Goal: Task Accomplishment & Management: Manage account settings

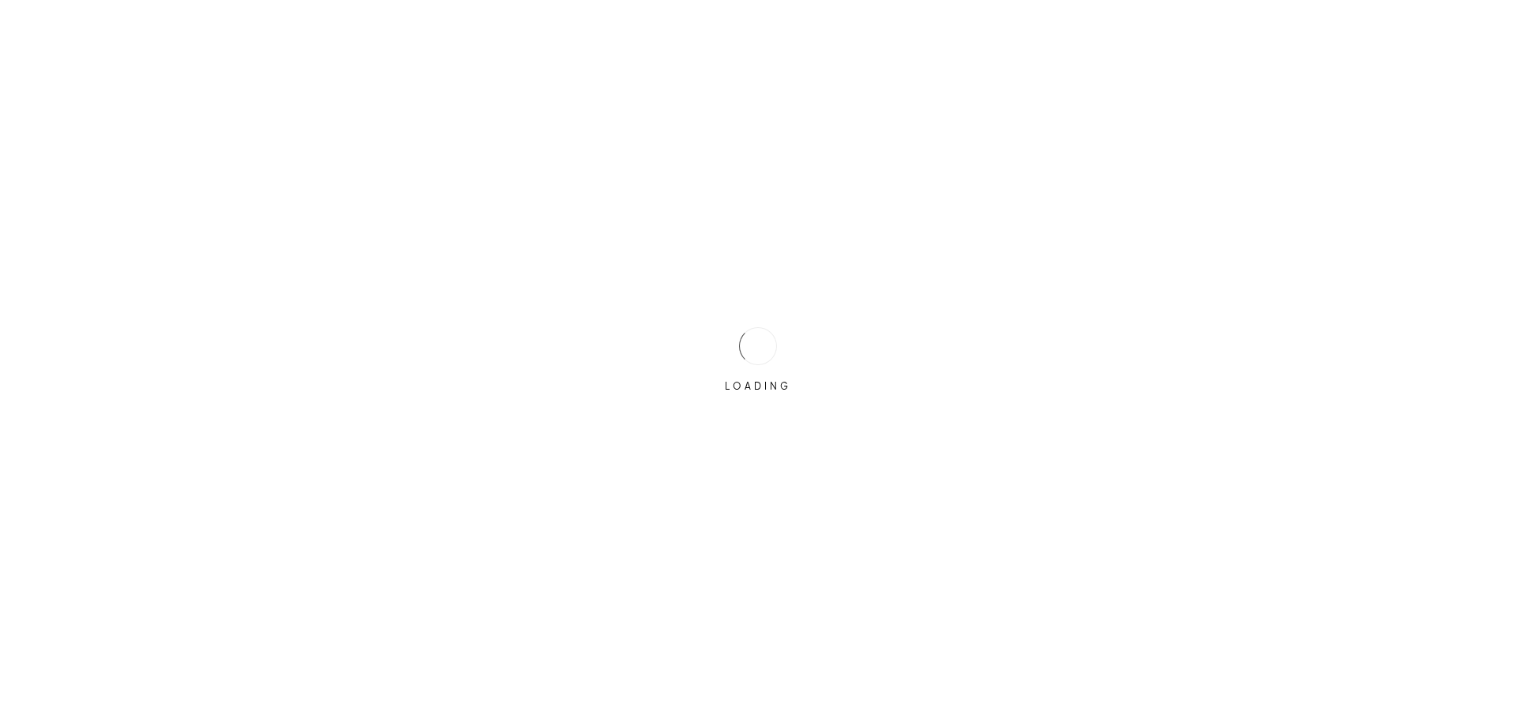
click at [712, 337] on div "LOADING" at bounding box center [758, 360] width 1516 height 720
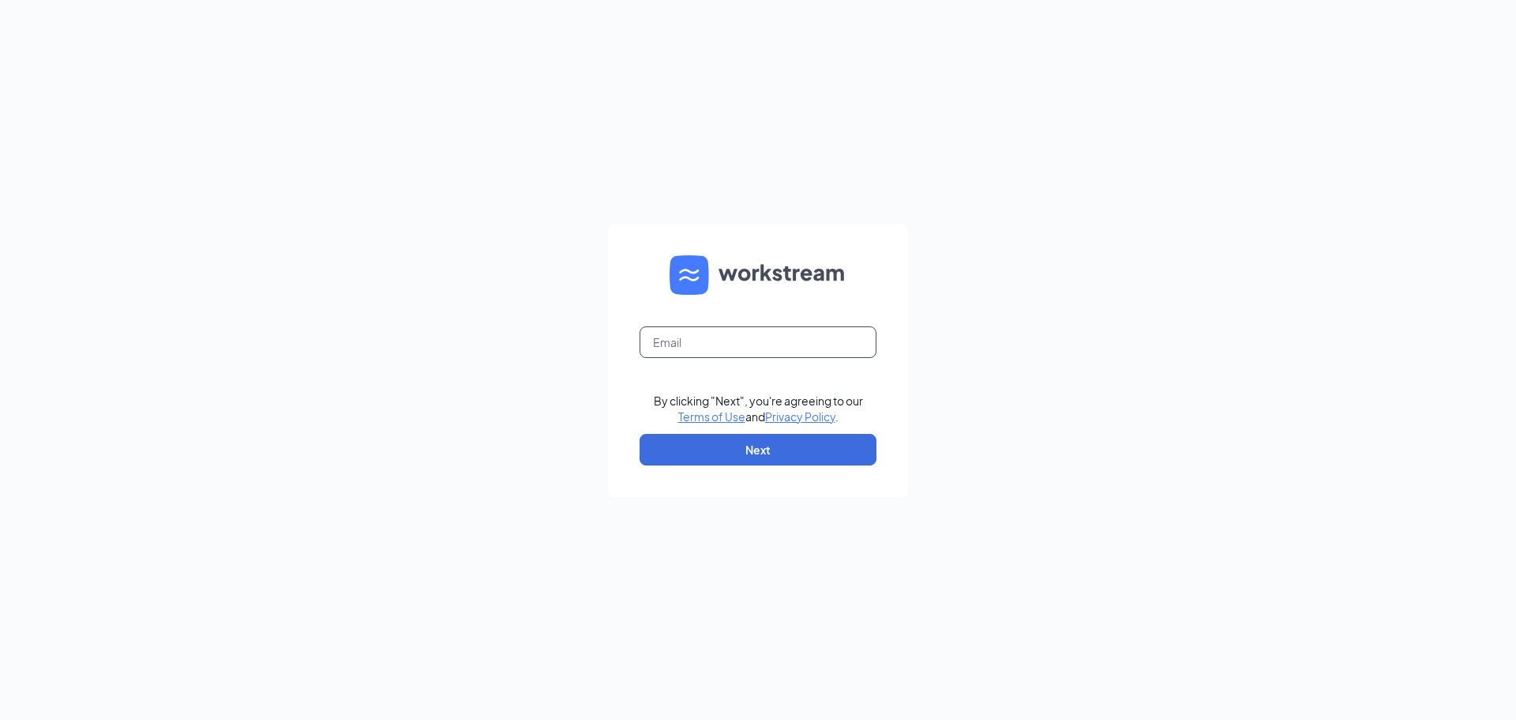
click at [713, 342] on input "text" at bounding box center [758, 342] width 237 height 32
type input "kaitlinspallone@gmail.com"
click at [759, 449] on button "Next" at bounding box center [758, 450] width 237 height 32
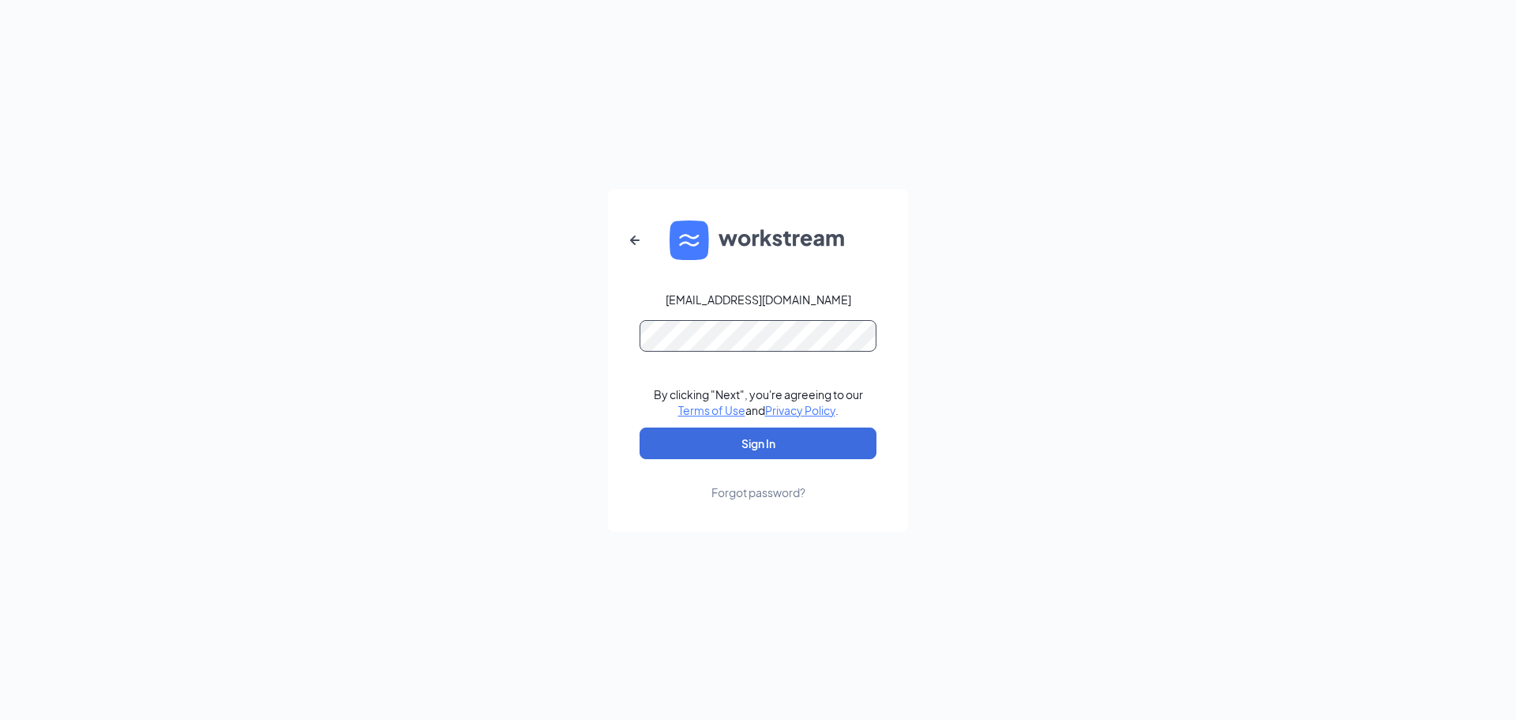
click at [640, 427] on button "Sign In" at bounding box center [758, 443] width 237 height 32
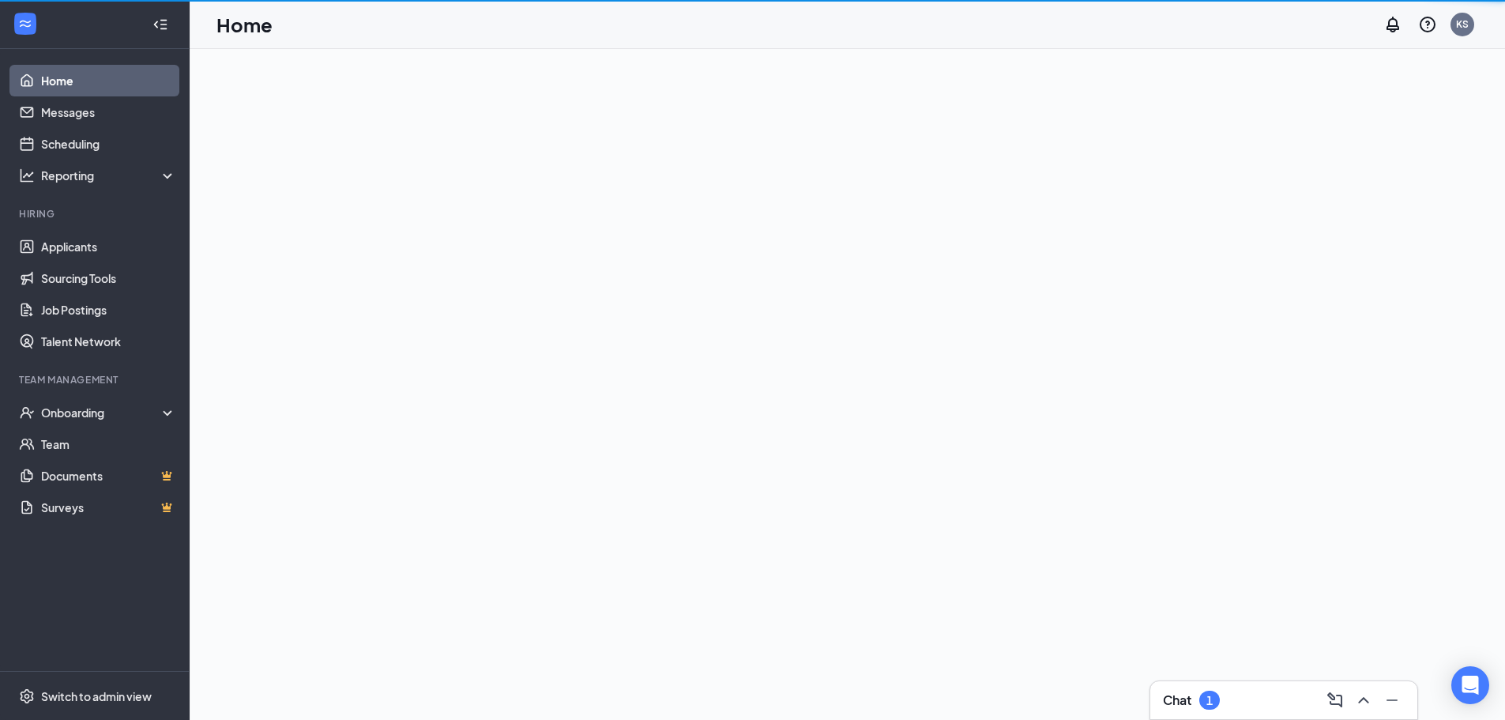
click at [1212, 696] on div "1" at bounding box center [1209, 699] width 6 height 13
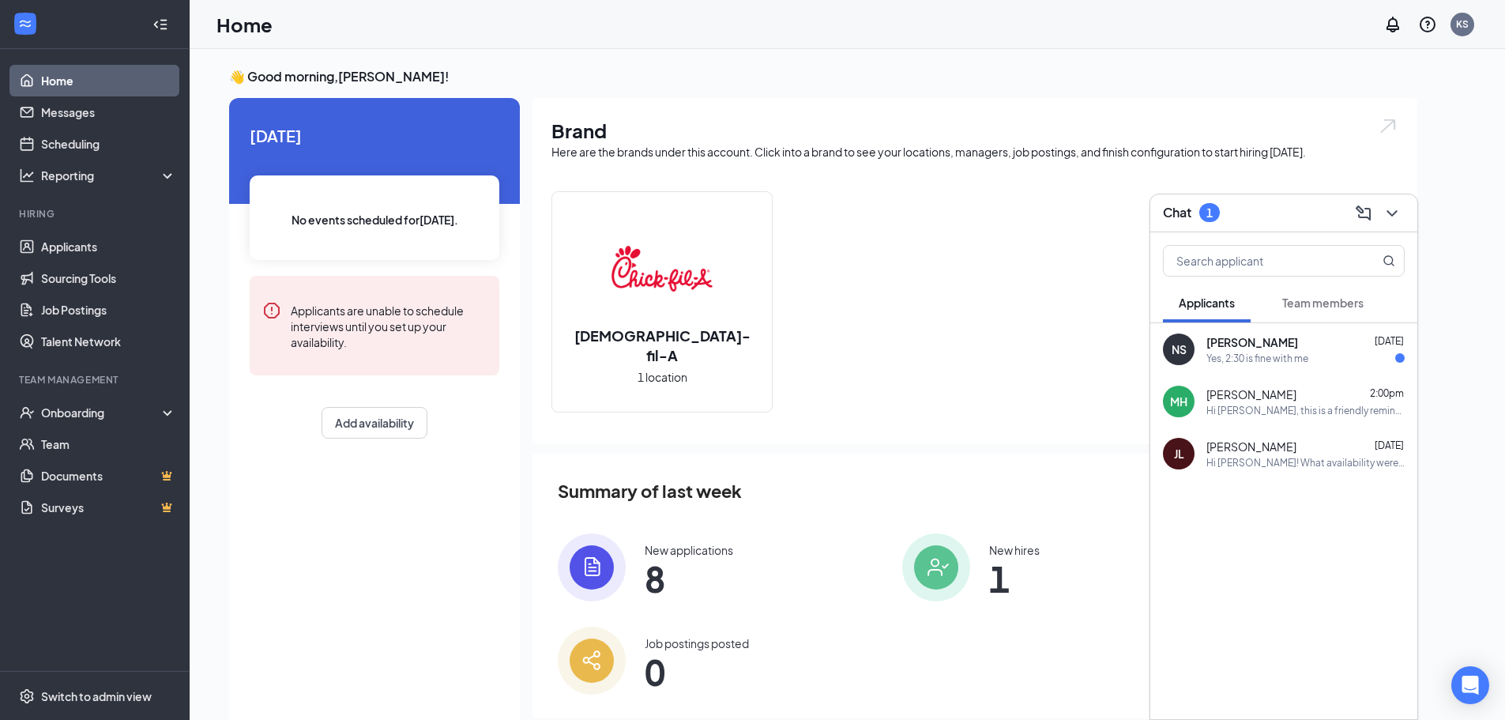
click at [1318, 347] on div "[PERSON_NAME] [DATE]" at bounding box center [1305, 342] width 198 height 16
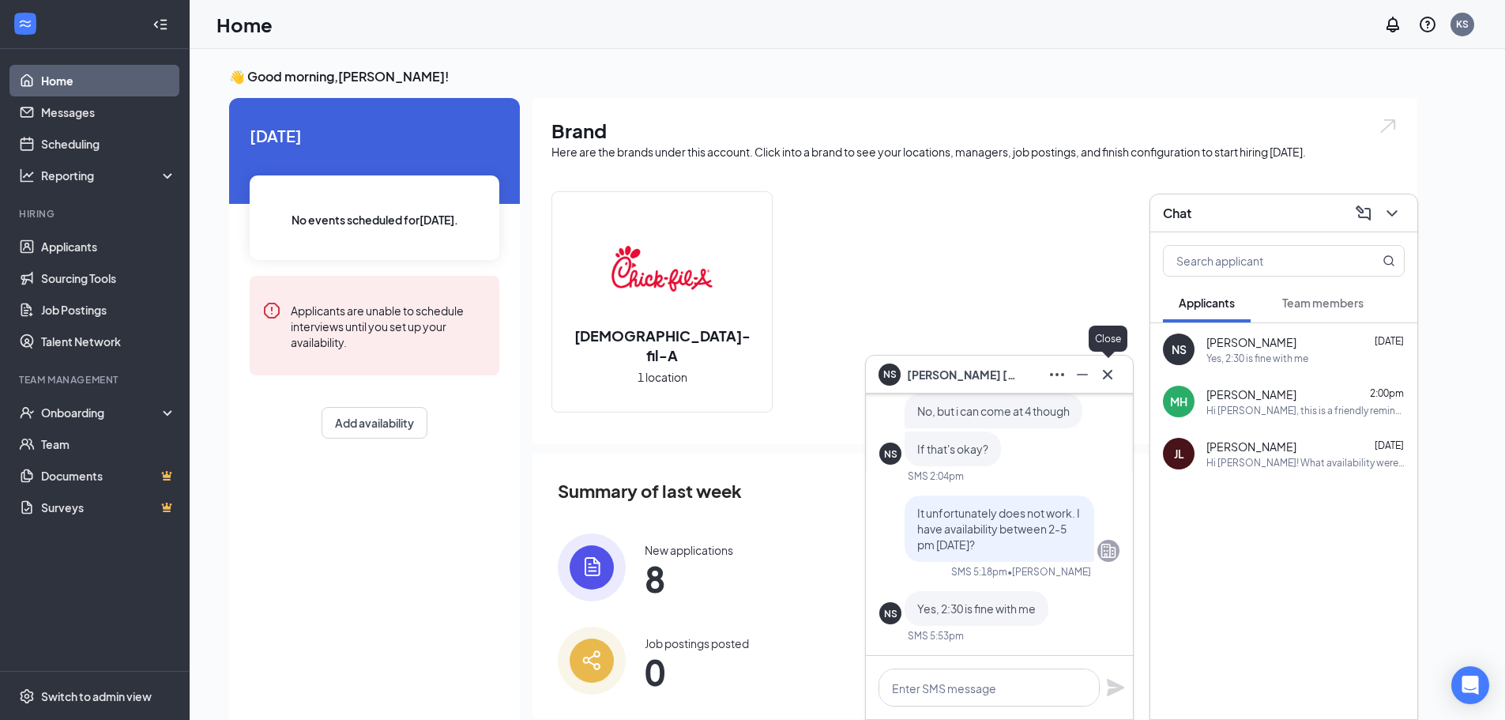
click at [1116, 376] on icon "Cross" at bounding box center [1107, 374] width 19 height 19
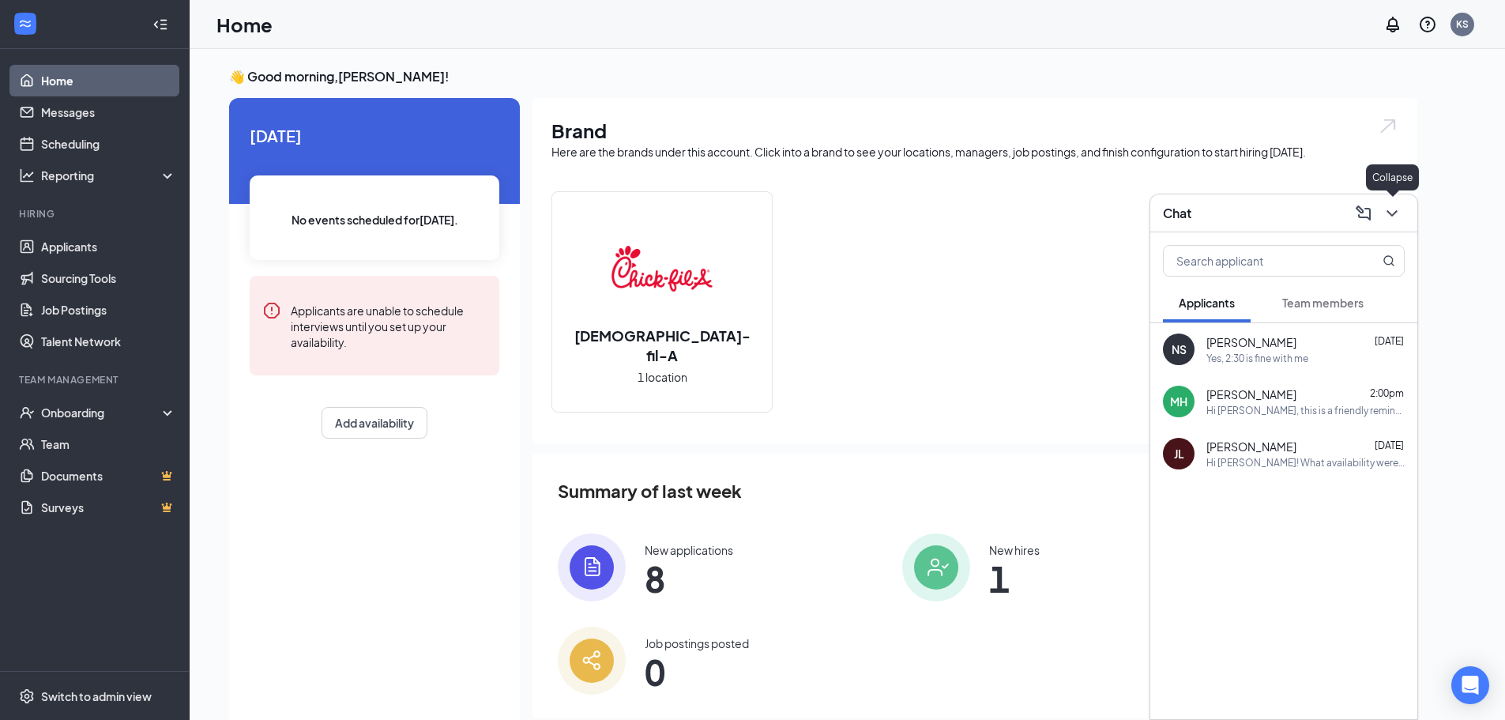
click at [1400, 213] on icon "ChevronDown" at bounding box center [1391, 213] width 19 height 19
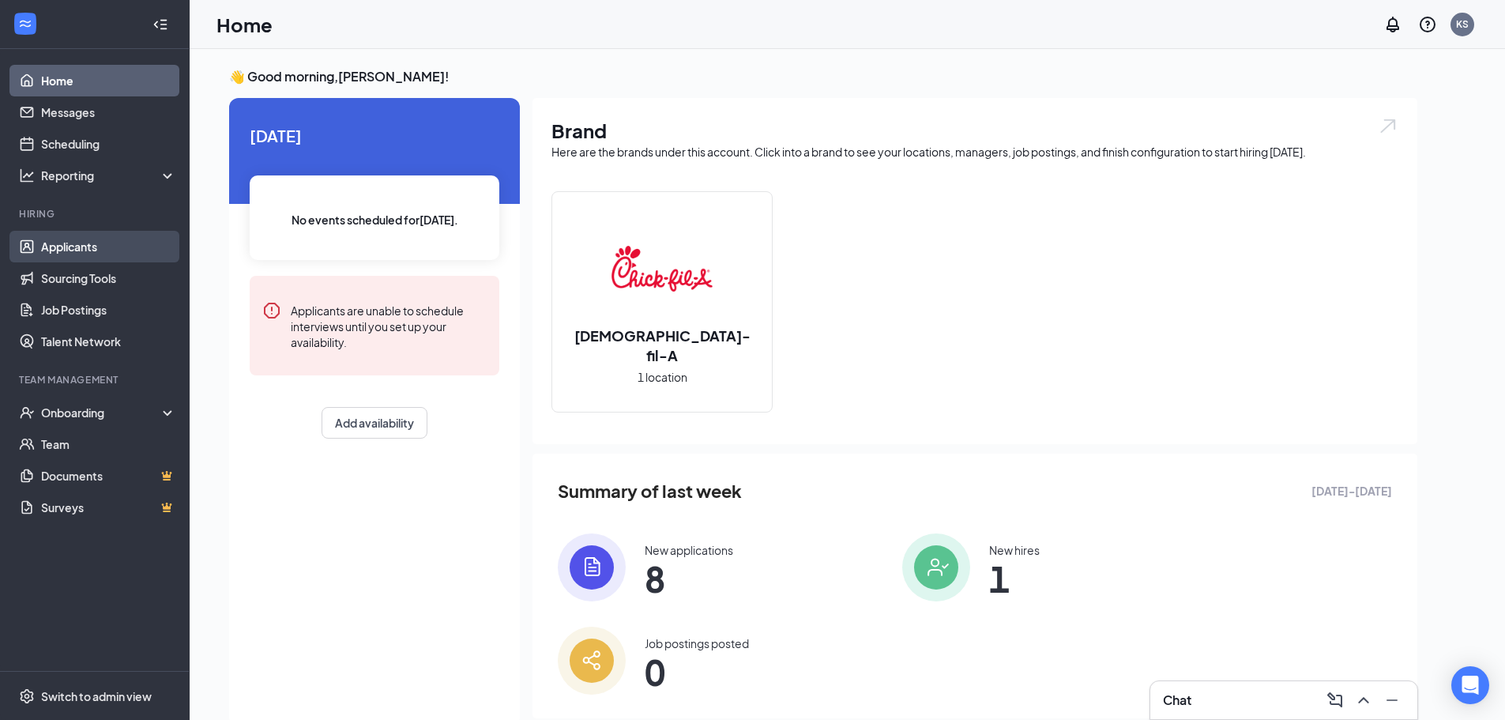
drag, startPoint x: 51, startPoint y: 246, endPoint x: 99, endPoint y: 245, distance: 48.2
click at [53, 245] on link "Applicants" at bounding box center [108, 247] width 135 height 32
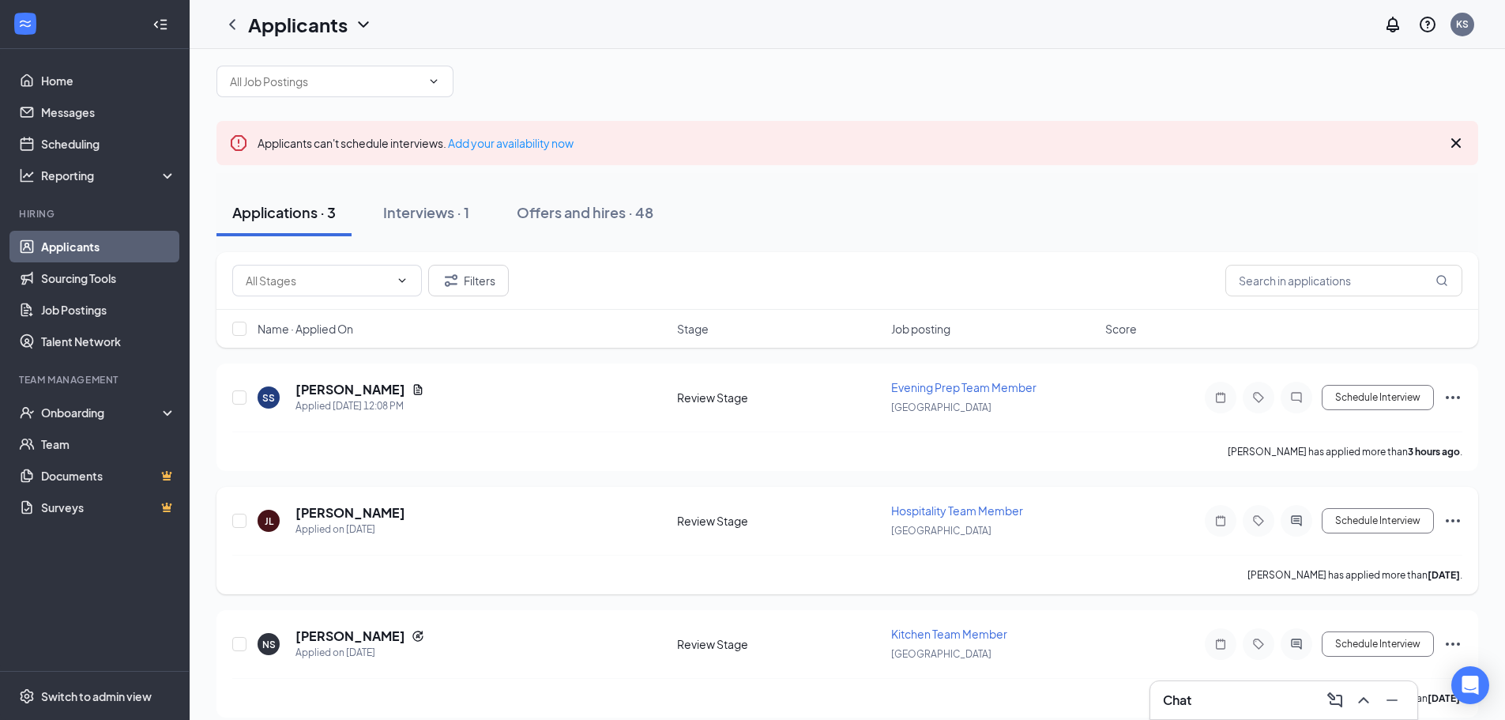
scroll to position [35, 0]
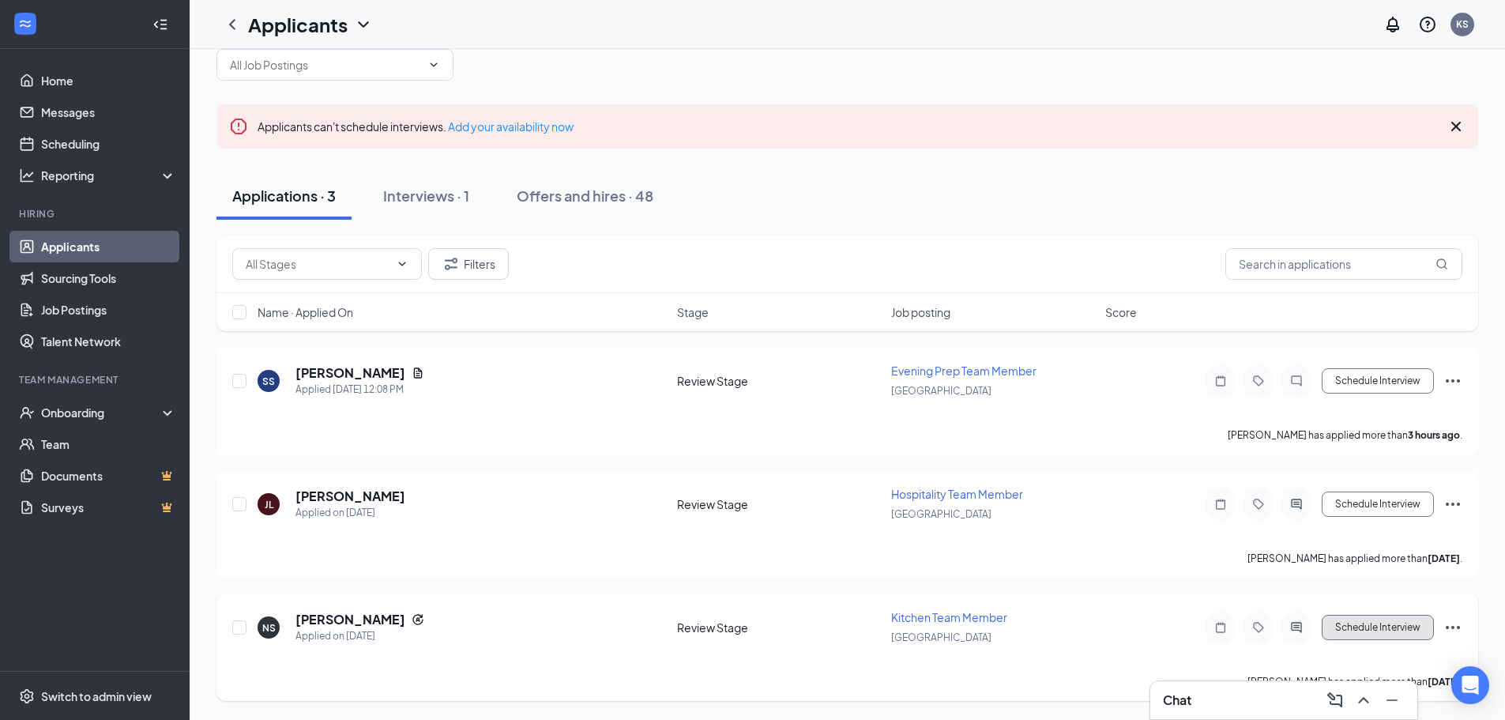
click at [1403, 629] on button "Schedule Interview" at bounding box center [1377, 626] width 112 height 25
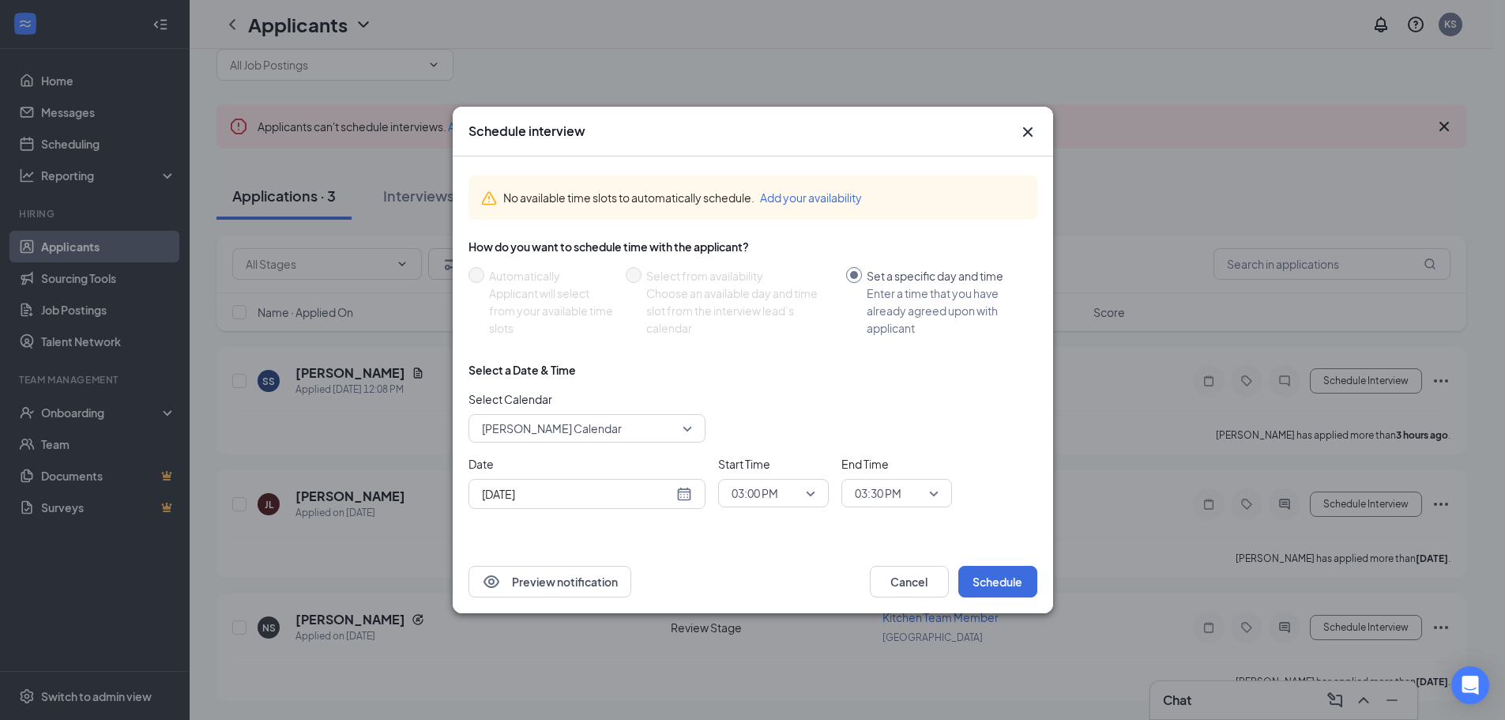
click at [588, 428] on span "[PERSON_NAME] Calendar" at bounding box center [552, 428] width 140 height 24
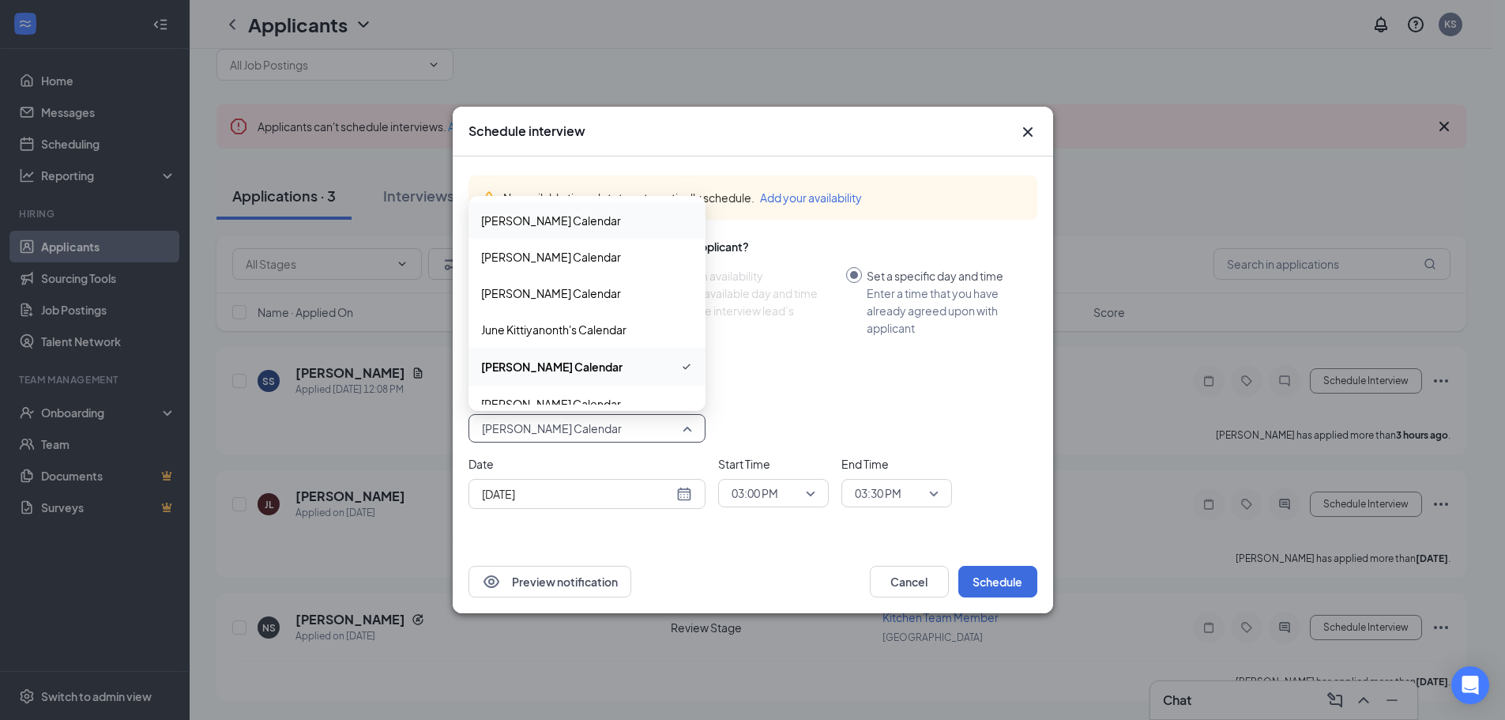
click at [544, 214] on span "[PERSON_NAME] Calendar" at bounding box center [551, 220] width 140 height 17
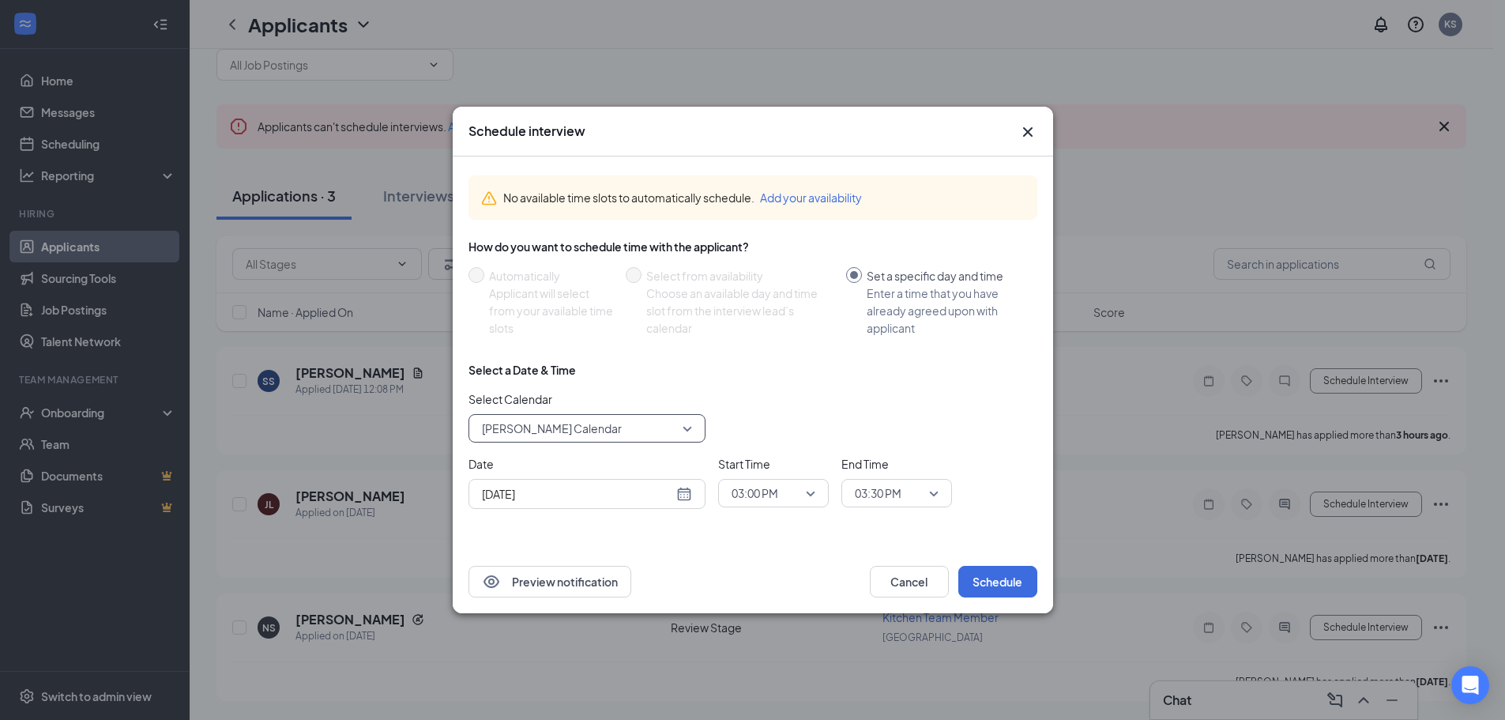
click at [687, 491] on div "[DATE]" at bounding box center [587, 493] width 210 height 17
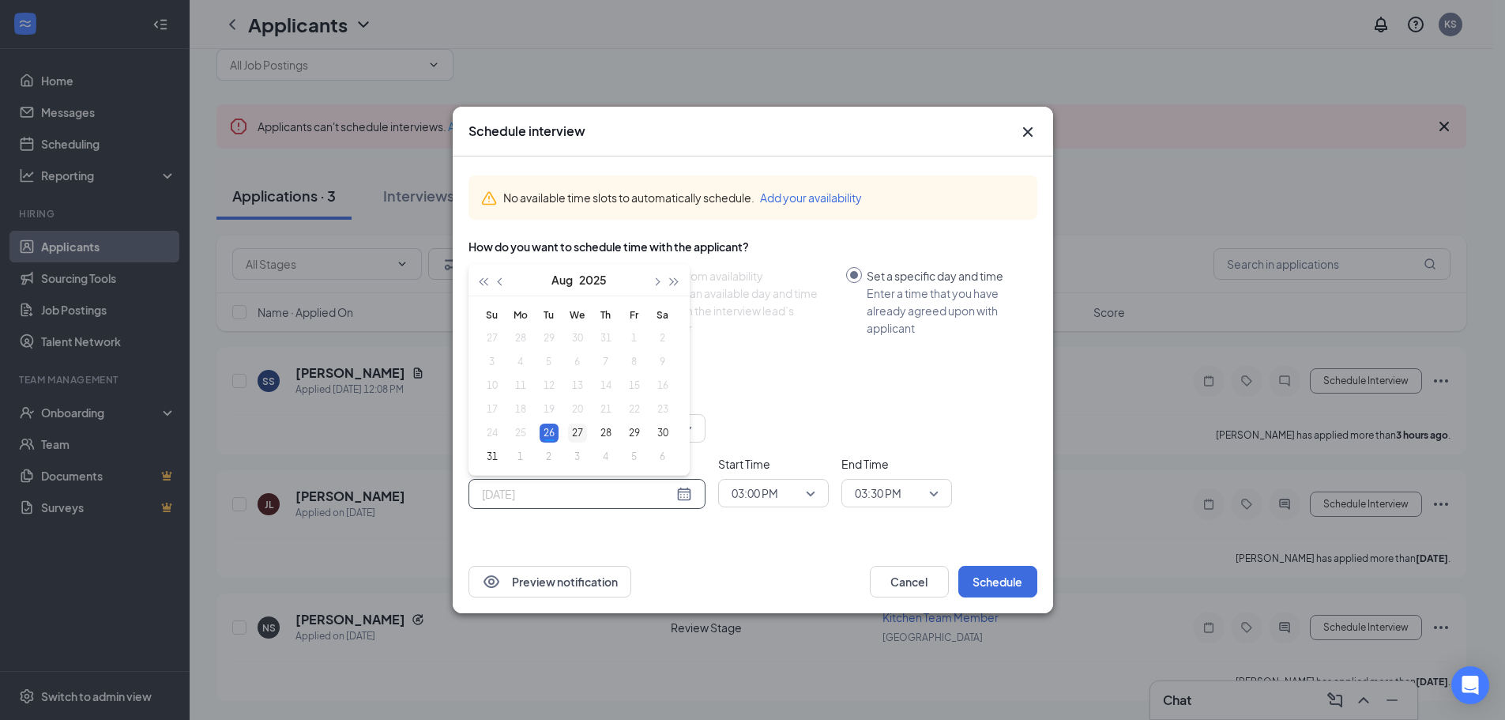
click at [581, 428] on div "27" at bounding box center [577, 432] width 19 height 19
type input "[DATE]"
click at [765, 496] on span "03:00 PM" at bounding box center [754, 493] width 47 height 24
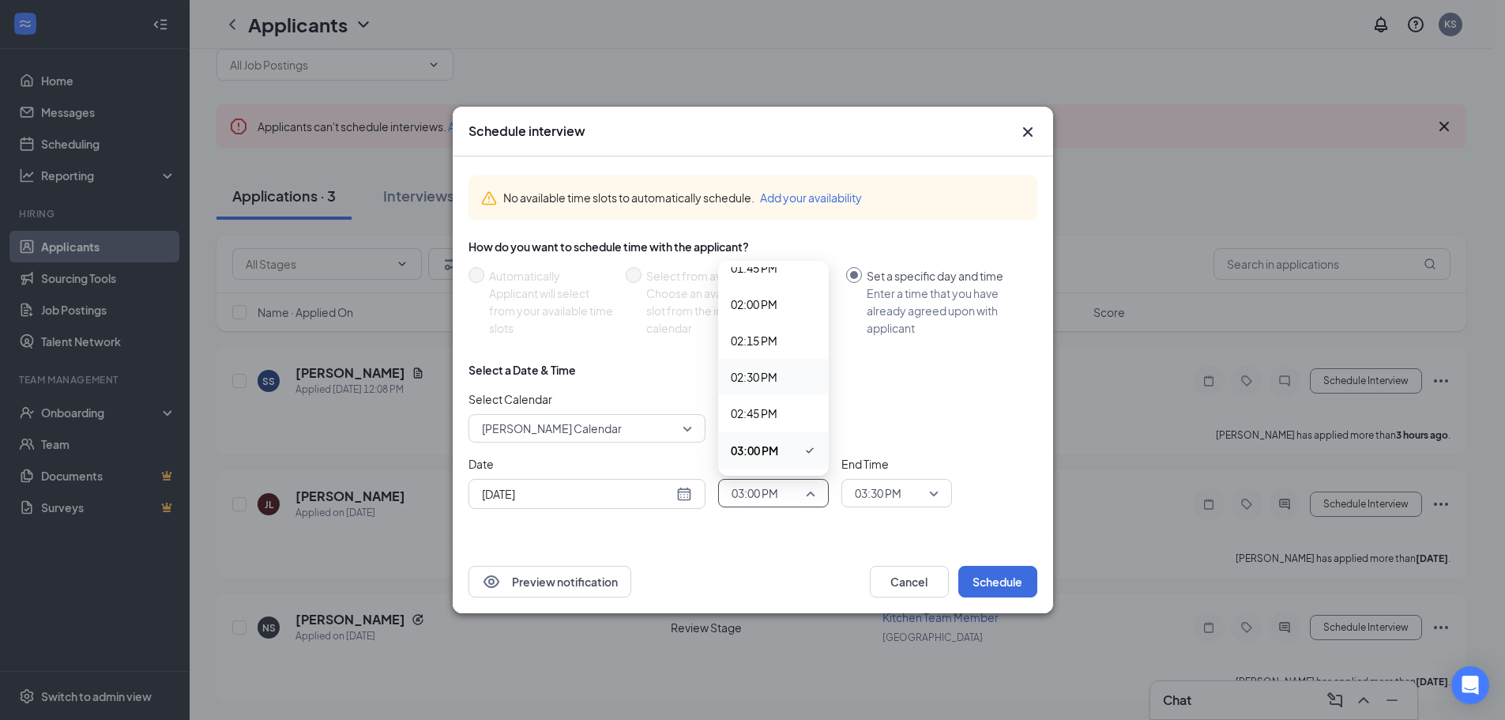
drag, startPoint x: 775, startPoint y: 378, endPoint x: 825, endPoint y: 406, distance: 58.0
click at [776, 378] on span "02:30 PM" at bounding box center [754, 376] width 47 height 17
click at [895, 501] on span "03:30 PM" at bounding box center [878, 493] width 47 height 24
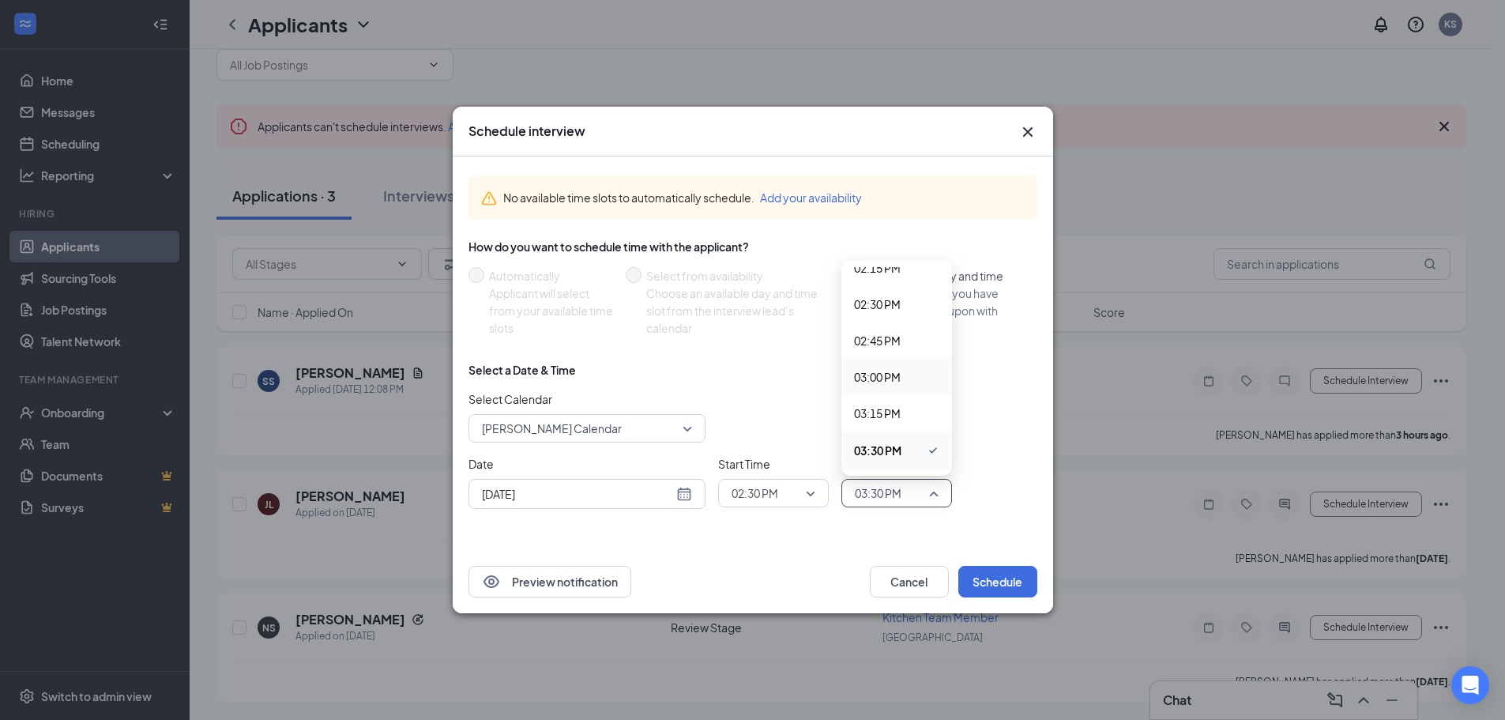
click at [892, 370] on span "03:00 PM" at bounding box center [877, 376] width 47 height 17
click at [996, 583] on button "Schedule" at bounding box center [997, 582] width 79 height 32
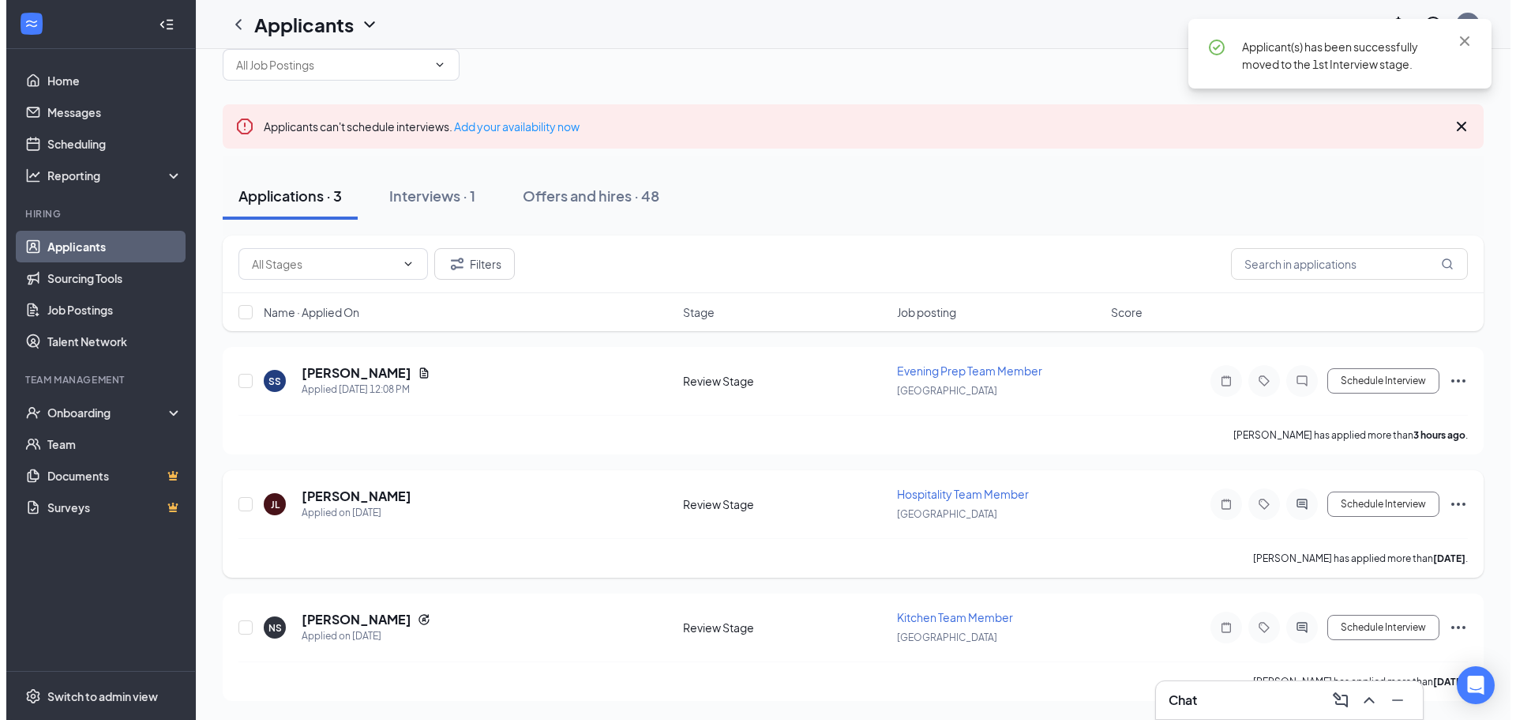
scroll to position [0, 0]
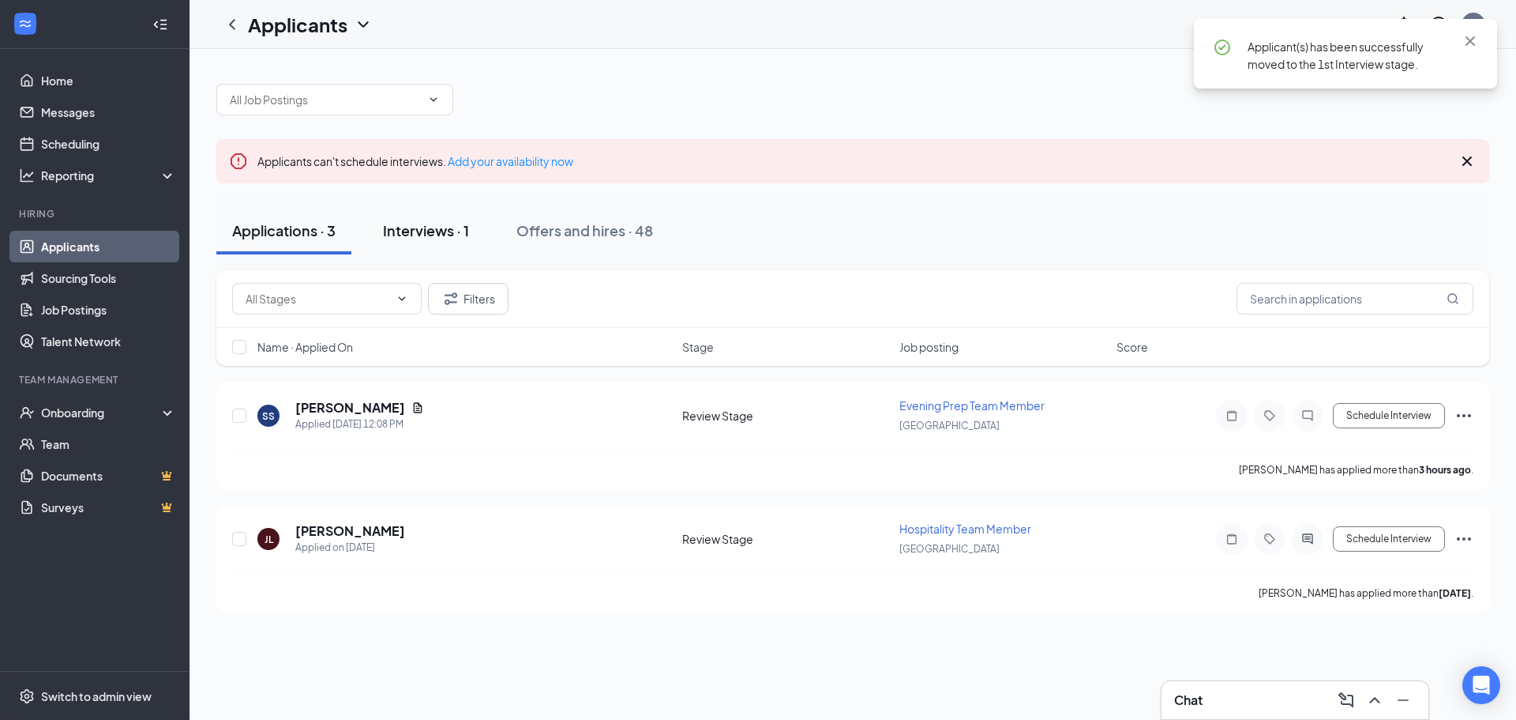
click at [423, 237] on div "Interviews · 1" at bounding box center [426, 230] width 86 height 20
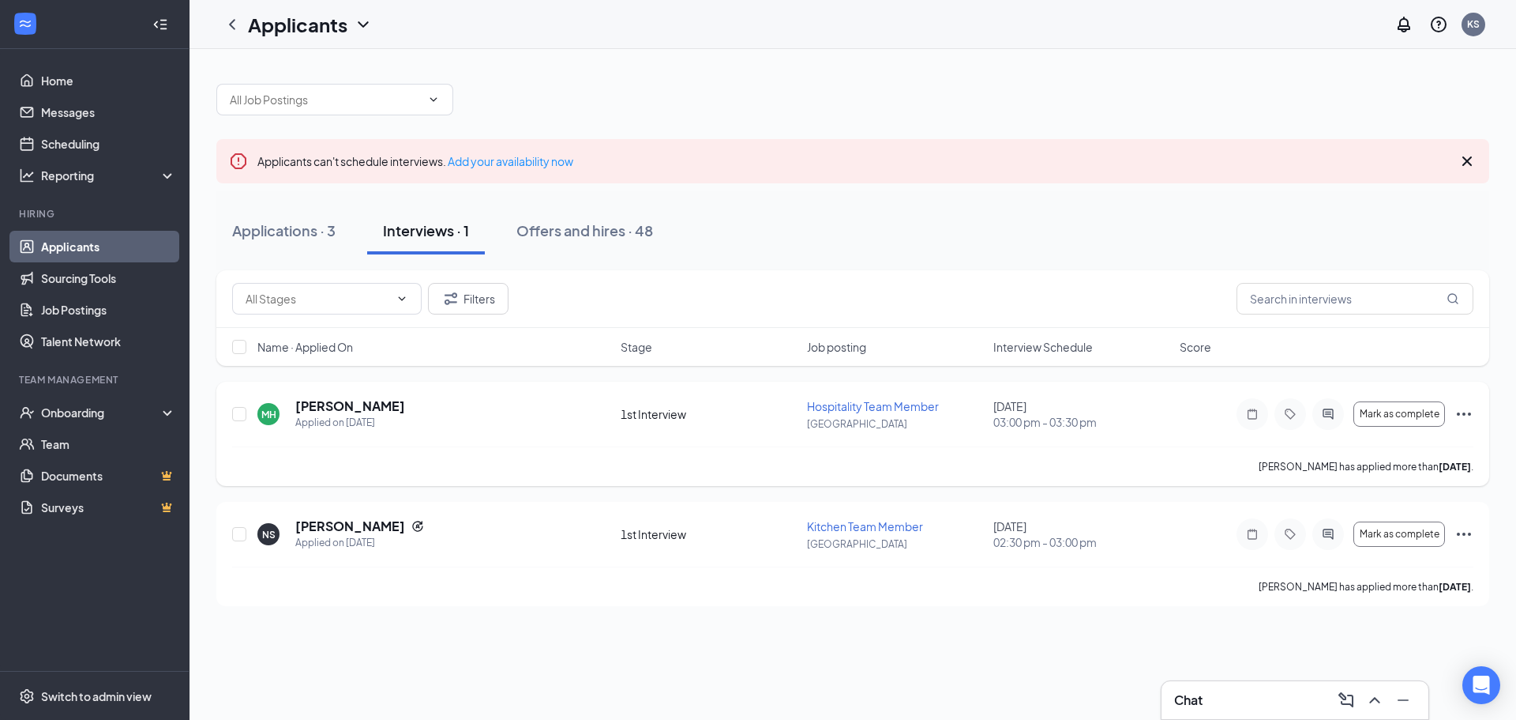
click at [1464, 413] on icon "Ellipses" at bounding box center [1464, 413] width 14 height 3
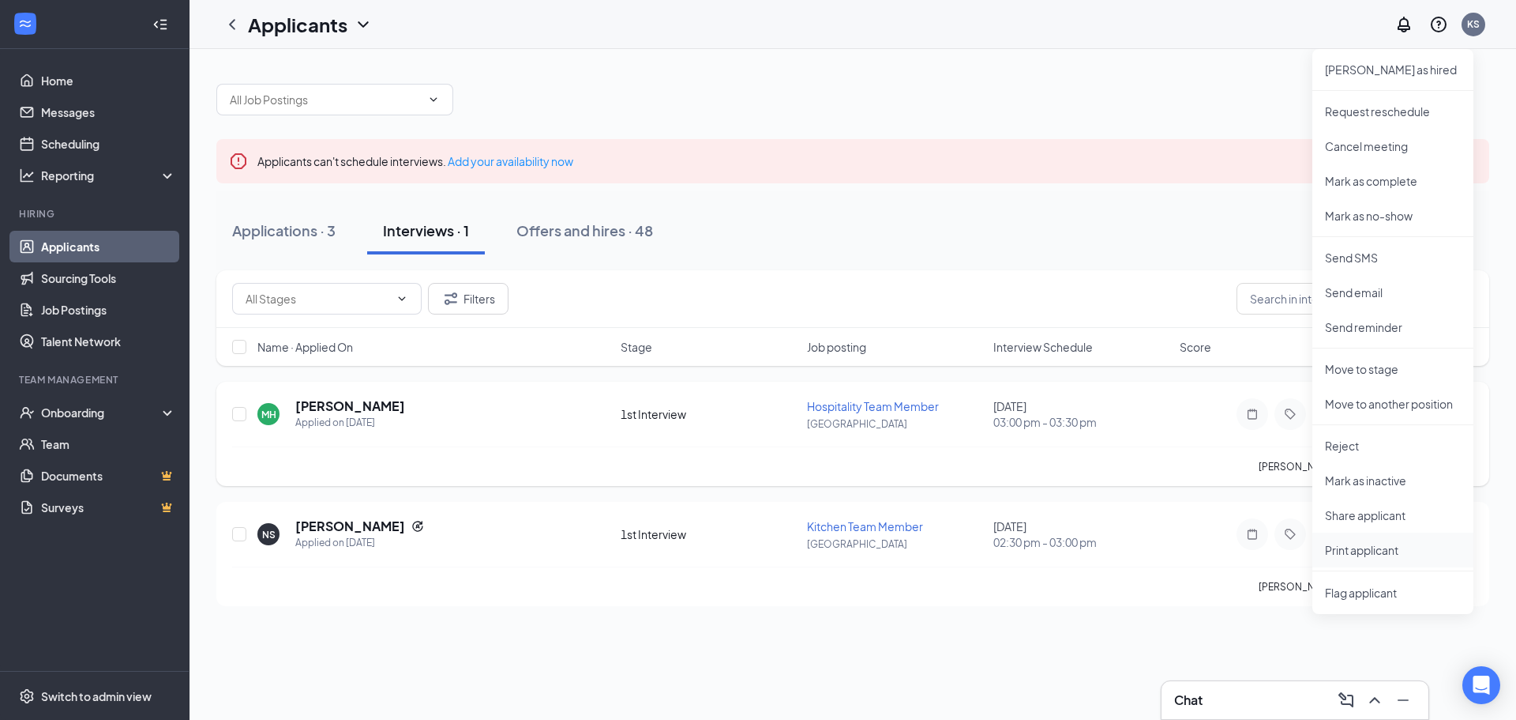
click at [1368, 548] on p "Print applicant" at bounding box center [1393, 550] width 136 height 16
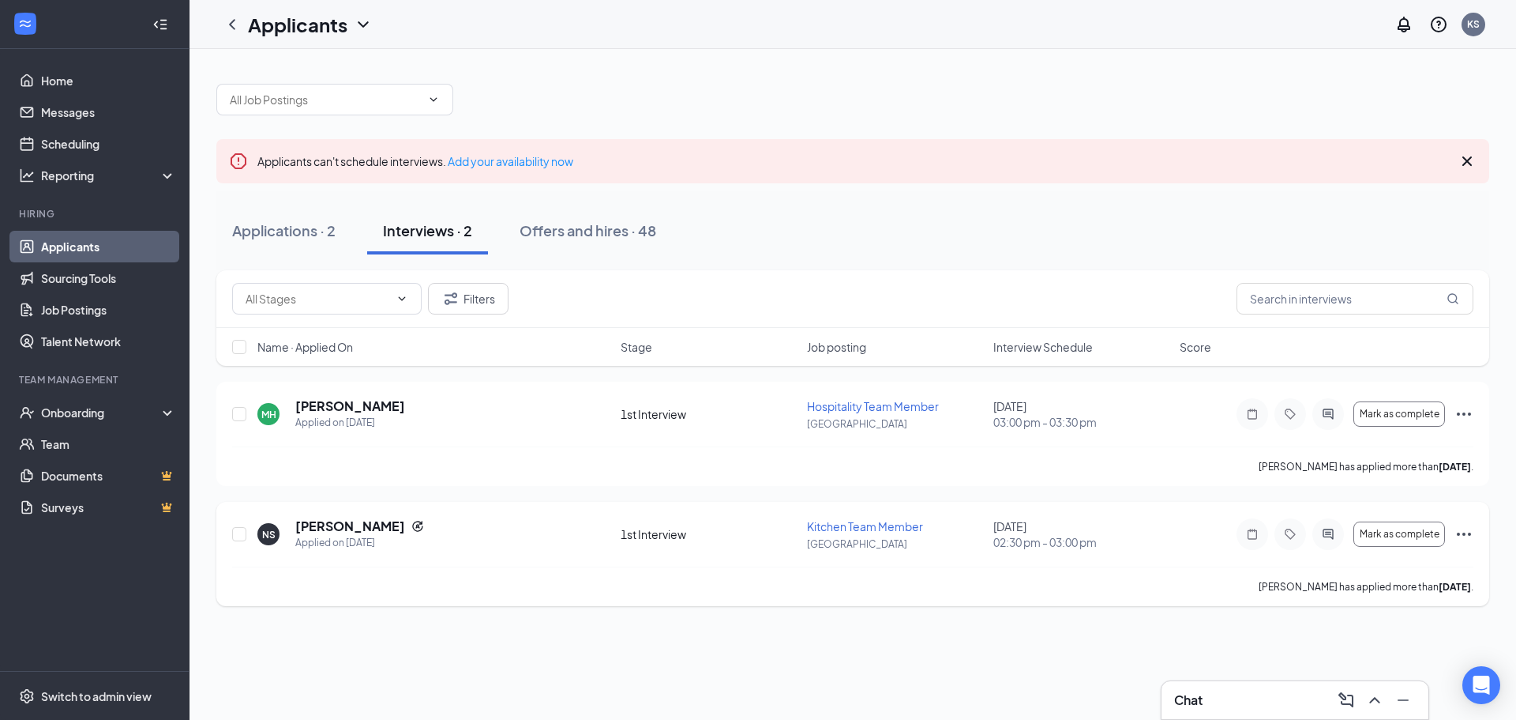
click at [1462, 535] on icon "Ellipses" at bounding box center [1464, 533] width 19 height 19
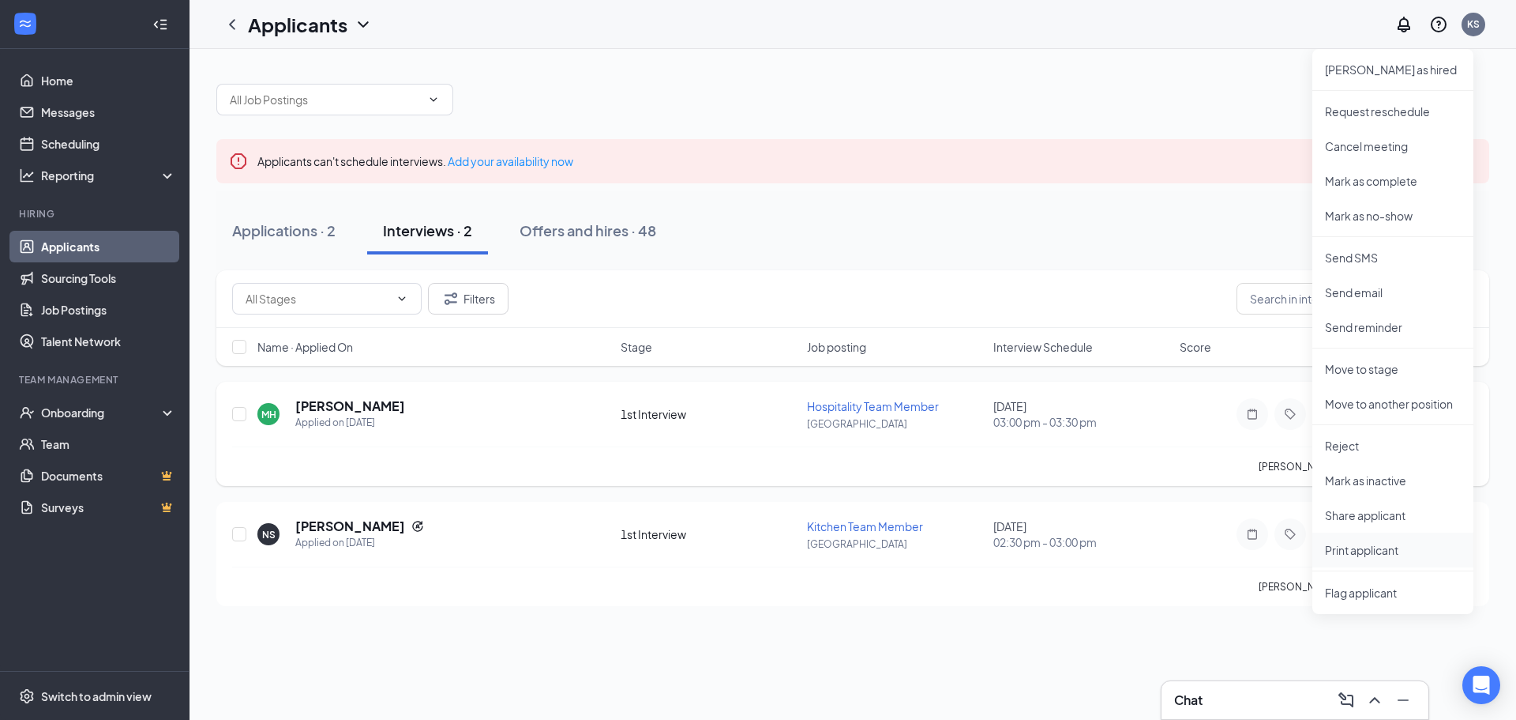
click at [1371, 551] on p "Print applicant" at bounding box center [1393, 550] width 136 height 16
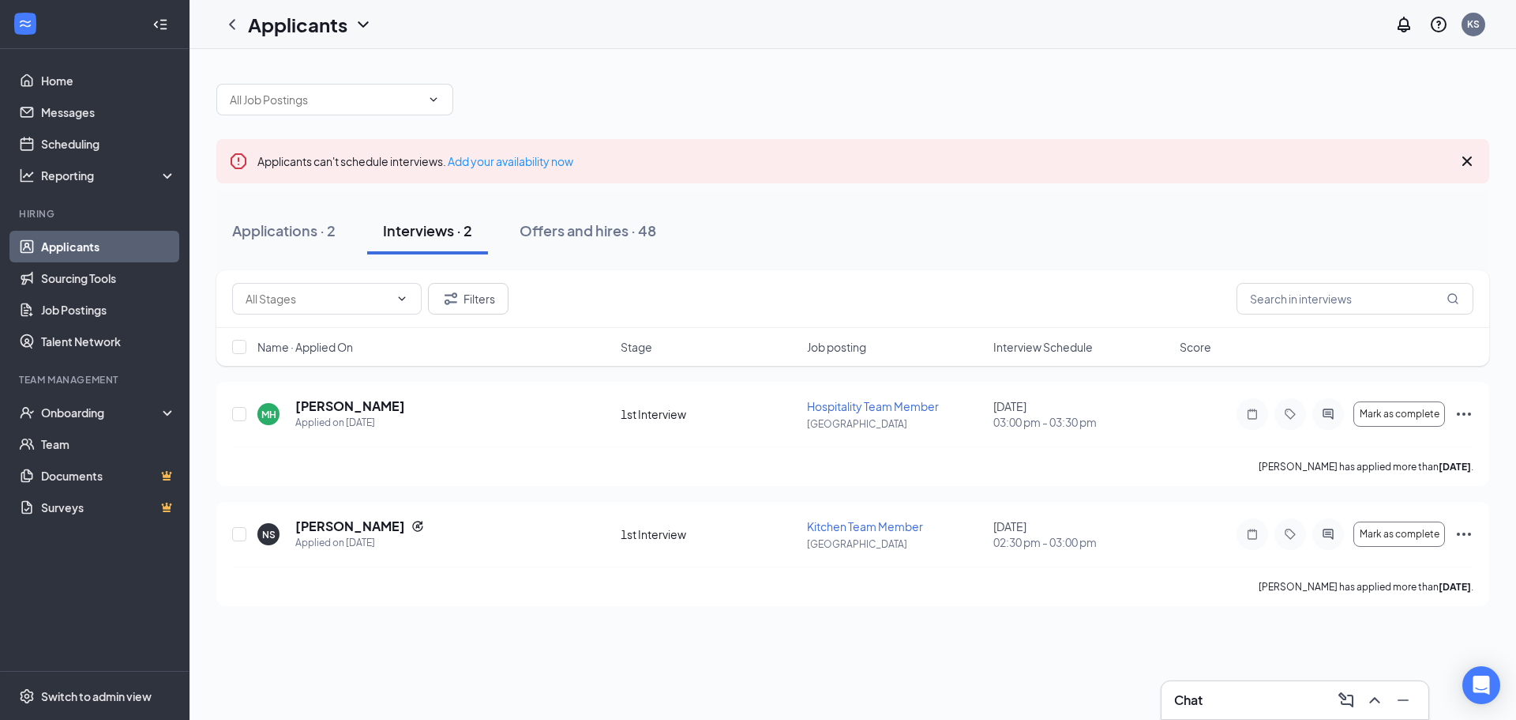
click at [1260, 682] on div "Chat" at bounding box center [1295, 700] width 267 height 38
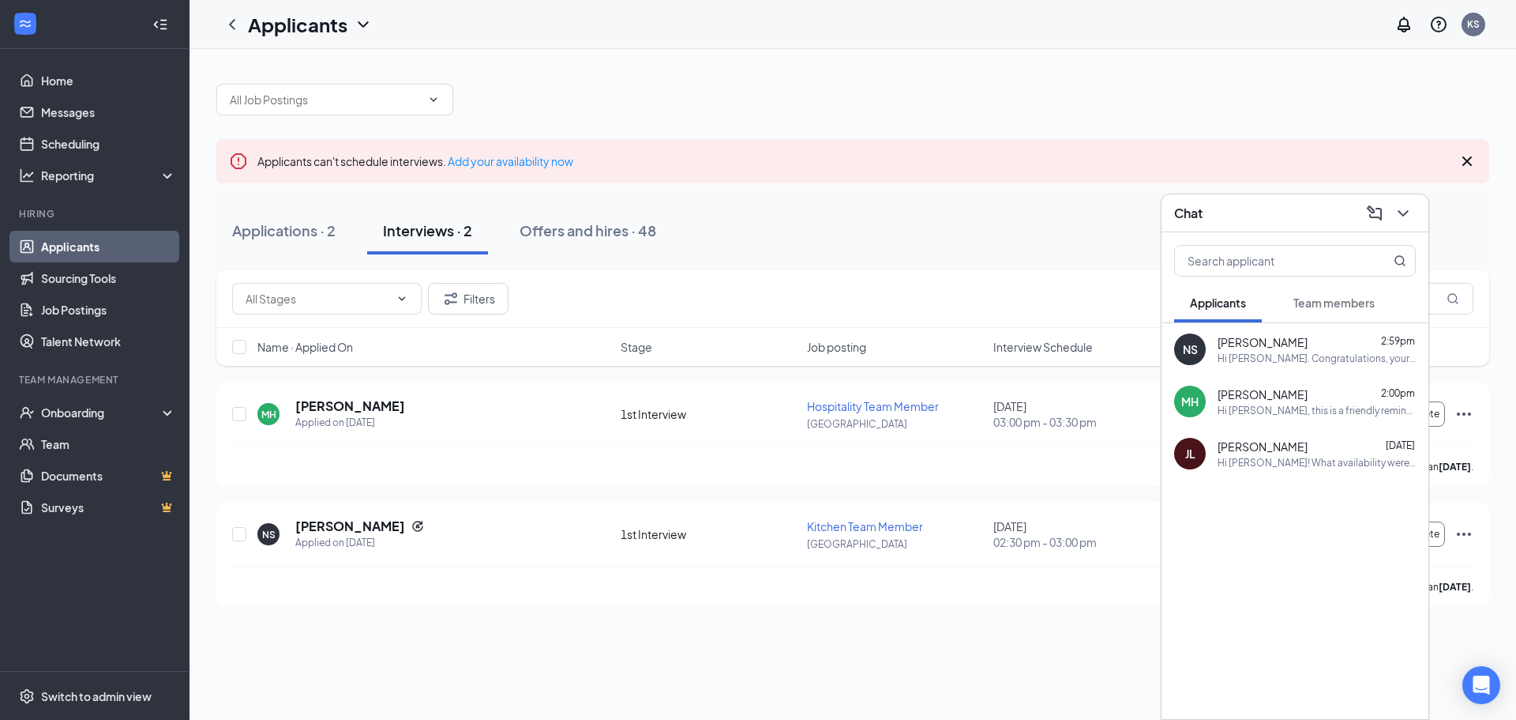
click at [1361, 299] on span "Team members" at bounding box center [1334, 302] width 81 height 14
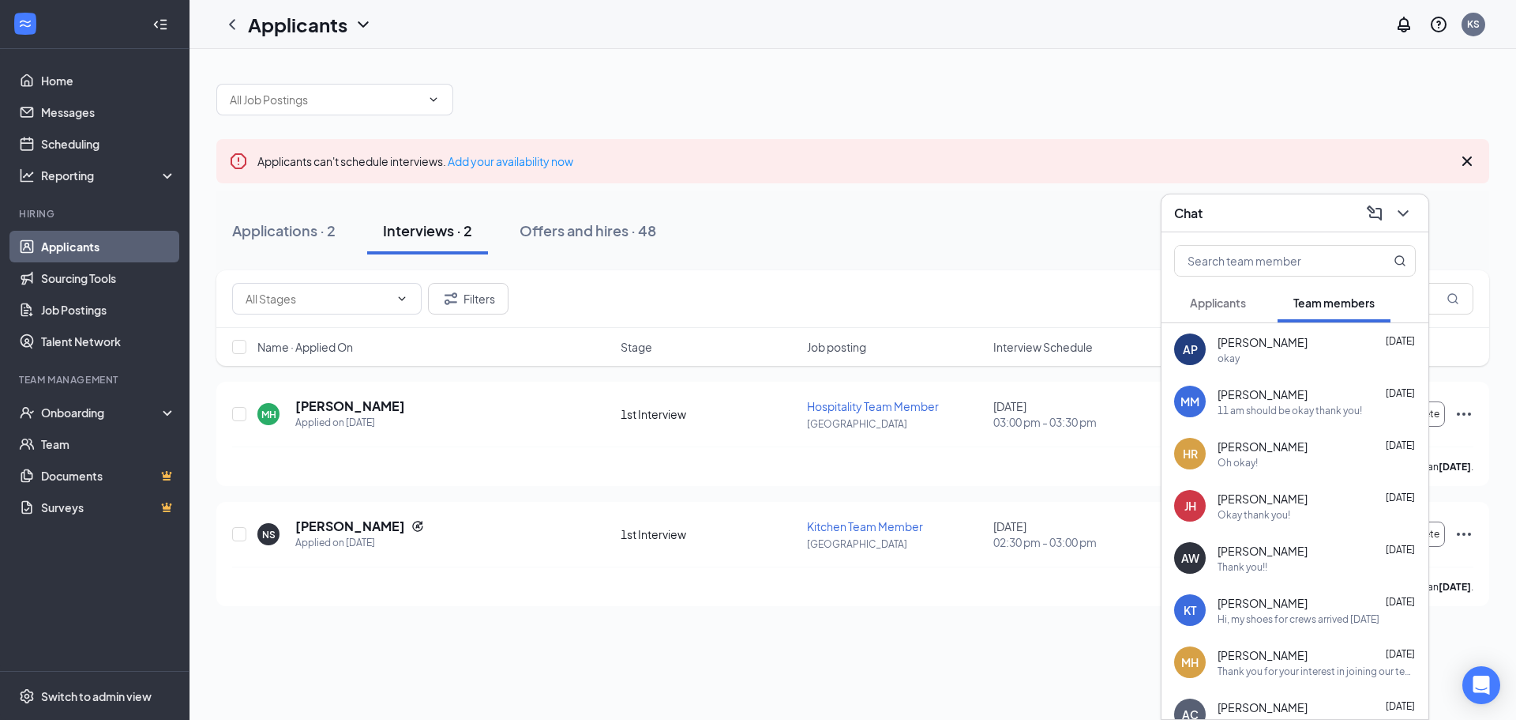
click at [1279, 352] on div "okay" at bounding box center [1317, 357] width 198 height 13
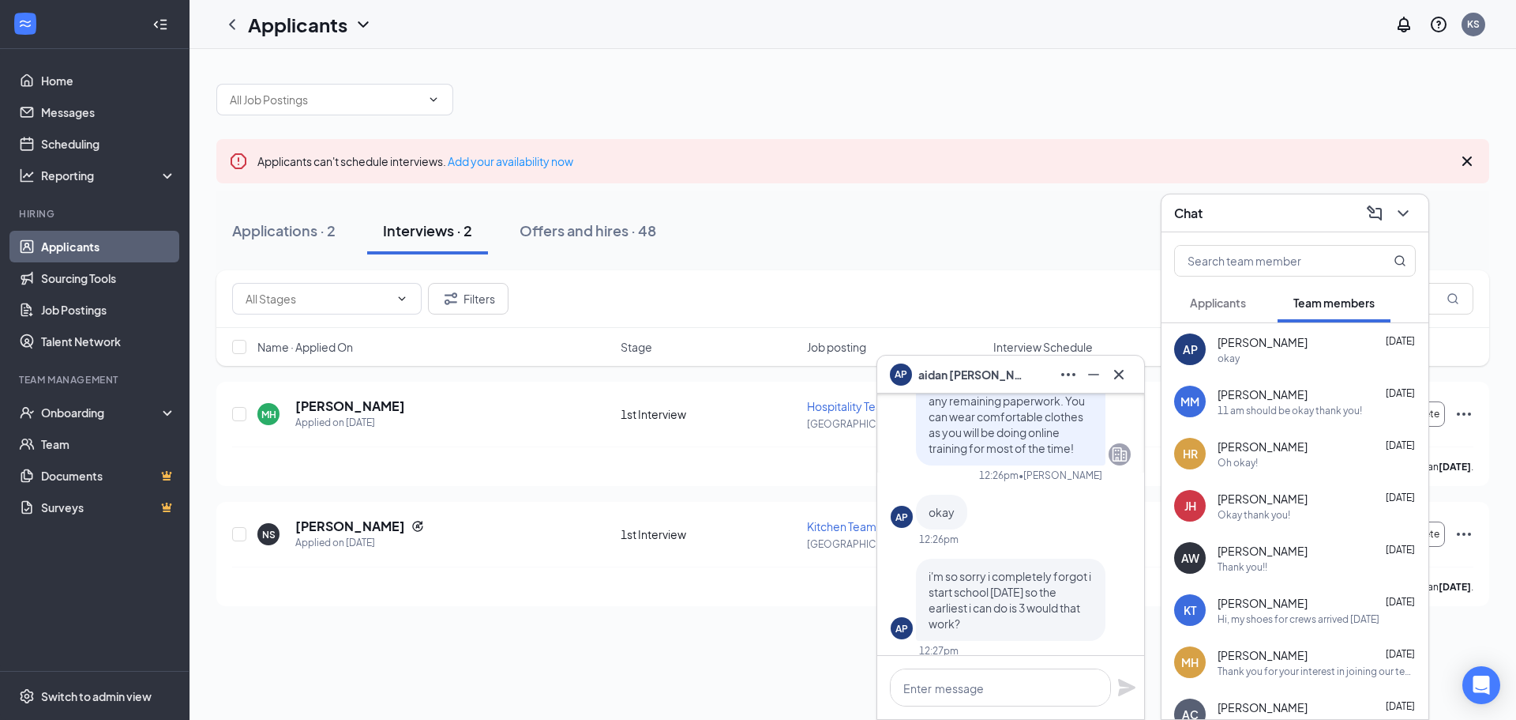
scroll to position [-527, 0]
